Goal: Check status: Check status

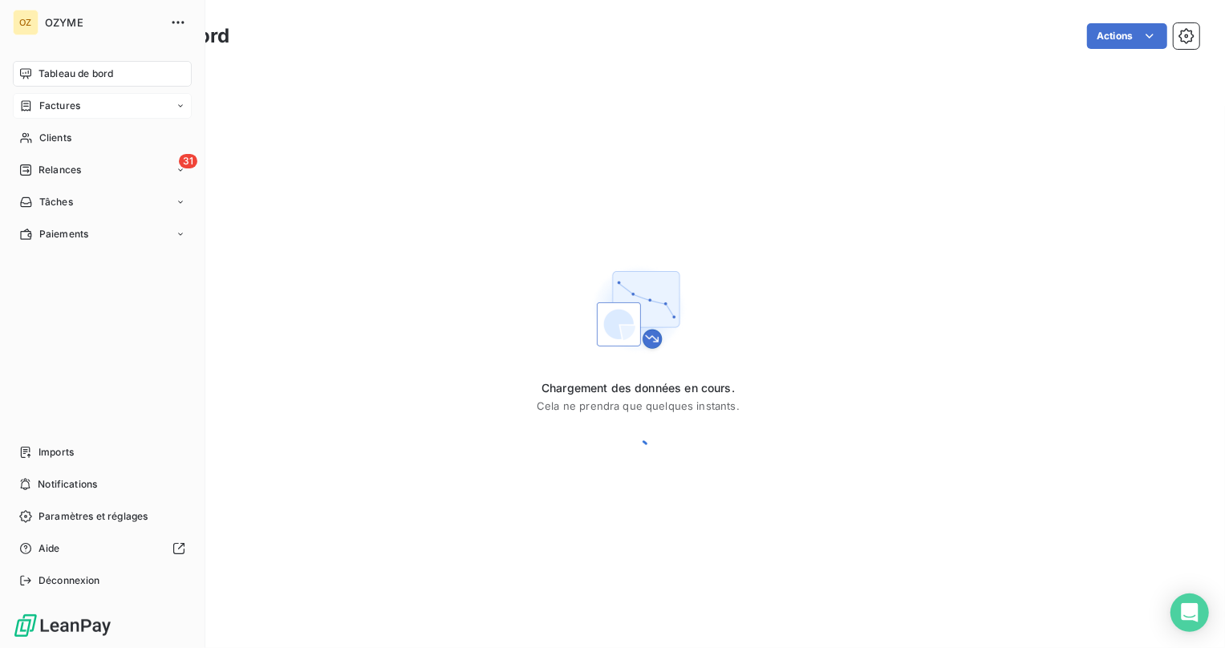
click at [44, 99] on span "Factures" at bounding box center [59, 106] width 41 height 14
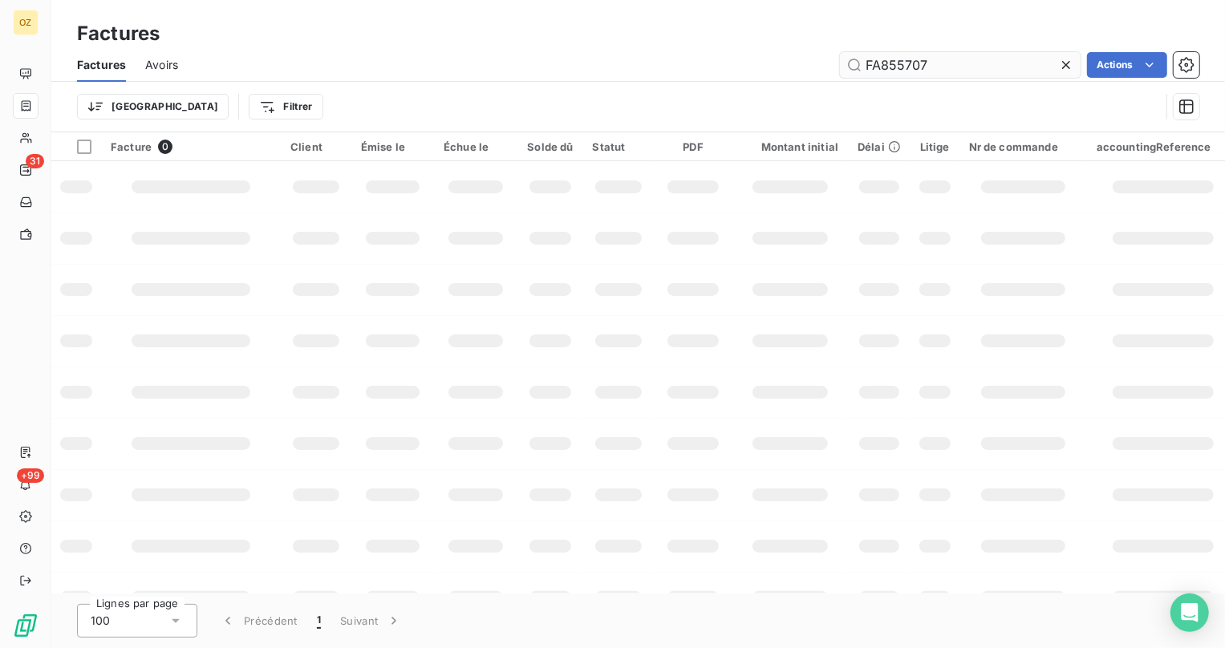
click at [1010, 72] on input "FA855707" at bounding box center [960, 65] width 241 height 26
click at [1046, 58] on input "FA846862" at bounding box center [960, 65] width 241 height 26
click at [1021, 63] on input "FA846862" at bounding box center [960, 65] width 241 height 26
type input "FA846862"
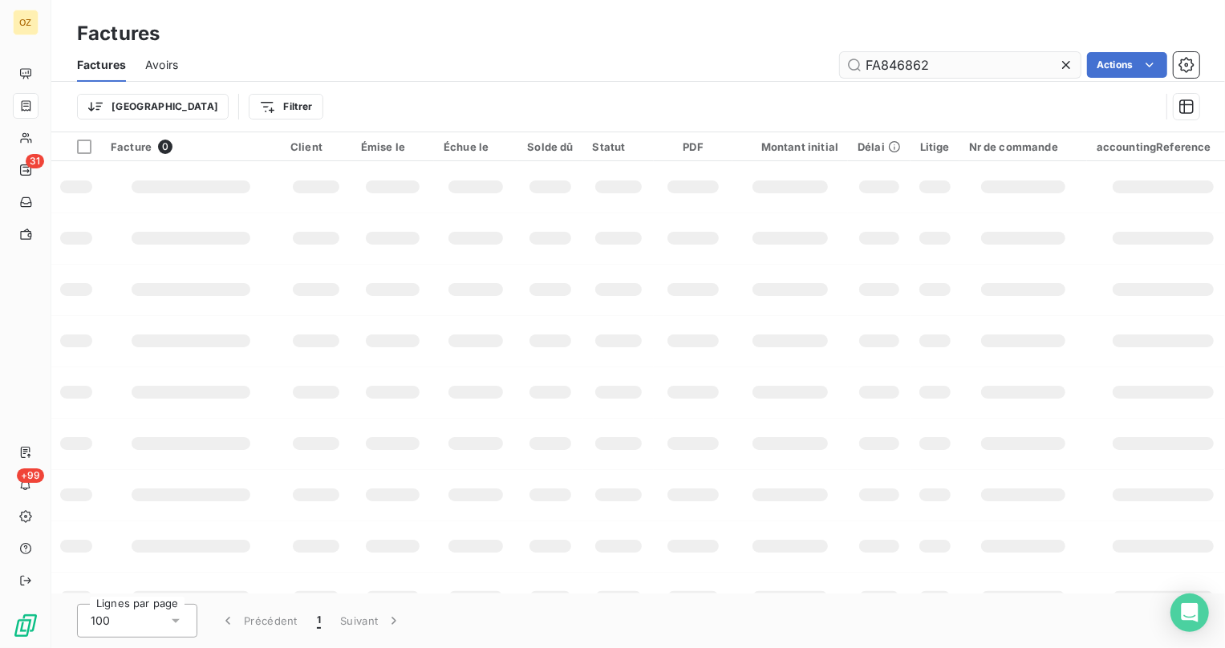
click at [1028, 63] on input "FA846862" at bounding box center [960, 65] width 241 height 26
